Goal: Check status: Check status

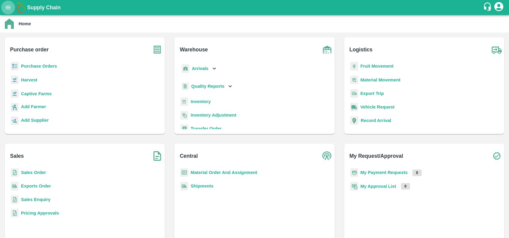
click at [11, 12] on button "open drawer" at bounding box center [8, 8] width 14 height 14
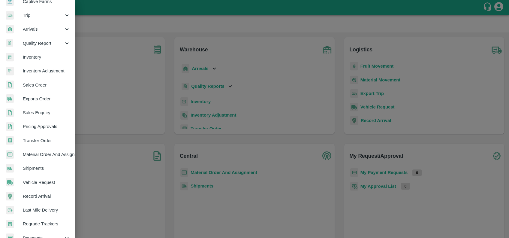
scroll to position [45, 0]
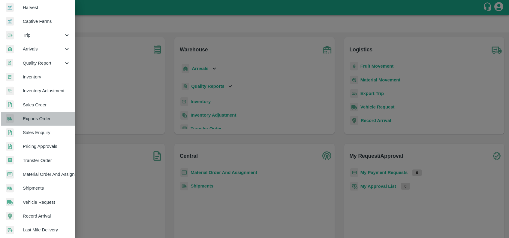
click at [39, 119] on span "Exports Order" at bounding box center [46, 118] width 47 height 7
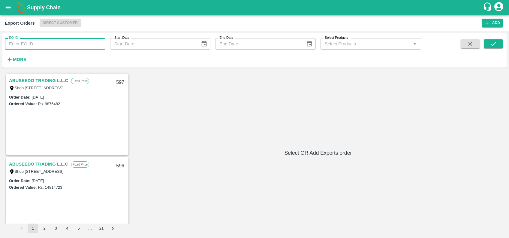
click at [44, 44] on input "EO ID" at bounding box center [55, 43] width 101 height 11
paste input "302"
click at [484, 48] on button "submit" at bounding box center [493, 43] width 19 height 9
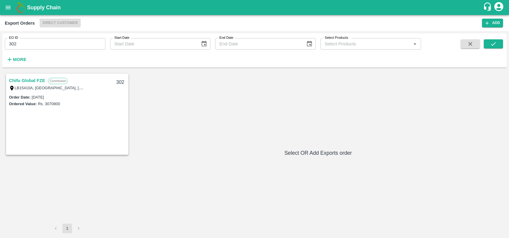
click at [33, 79] on link "Chifu Global FZE" at bounding box center [27, 81] width 36 height 8
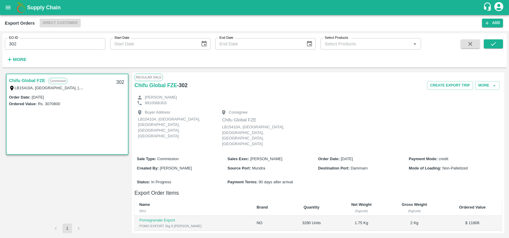
scroll to position [114, 0]
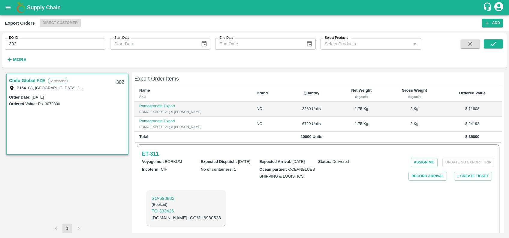
click at [148, 149] on h6 "ET- 311" at bounding box center [150, 153] width 17 height 8
click at [49, 43] on input "302" at bounding box center [55, 43] width 101 height 11
paste input "text"
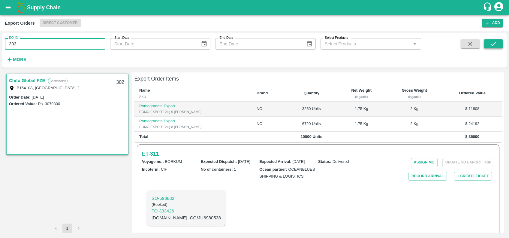
type input "303"
click at [491, 43] on icon "submit" at bounding box center [493, 44] width 7 height 7
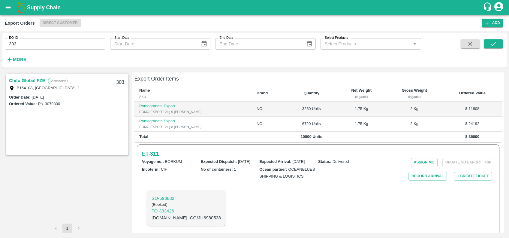
click at [29, 79] on link "Chifu Global FZE" at bounding box center [27, 81] width 36 height 8
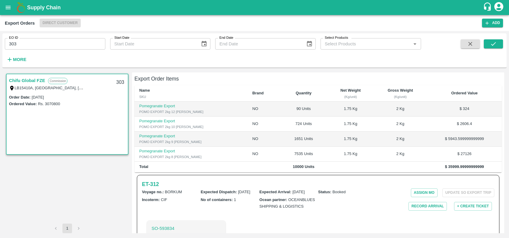
scroll to position [144, 0]
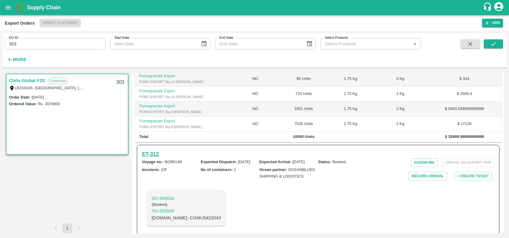
click at [149, 150] on h6 "ET- 312" at bounding box center [150, 154] width 17 height 8
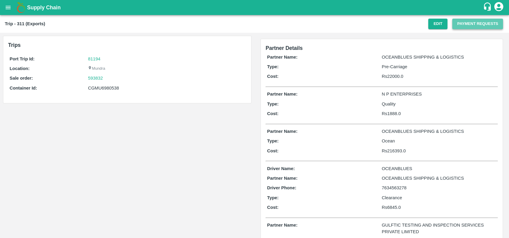
click at [461, 27] on button "Payment Requests" at bounding box center [477, 24] width 51 height 11
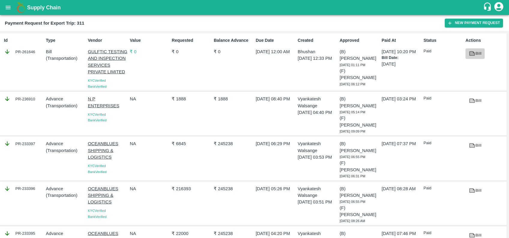
click at [472, 52] on icon at bounding box center [472, 53] width 5 height 3
copy div "PR-261646"
drag, startPoint x: 12, startPoint y: 50, endPoint x: 37, endPoint y: 55, distance: 25.5
click at [37, 55] on div "Id PR-261646" at bounding box center [23, 62] width 42 height 54
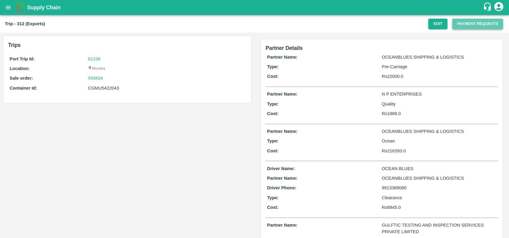
click at [474, 26] on button "Payment Requests" at bounding box center [477, 24] width 51 height 11
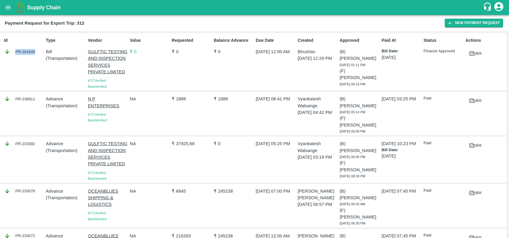
copy div "PR-261645"
drag, startPoint x: 14, startPoint y: 52, endPoint x: 36, endPoint y: 51, distance: 21.6
click at [36, 51] on div "PR-261645" at bounding box center [24, 51] width 40 height 7
